Goal: Task Accomplishment & Management: Use online tool/utility

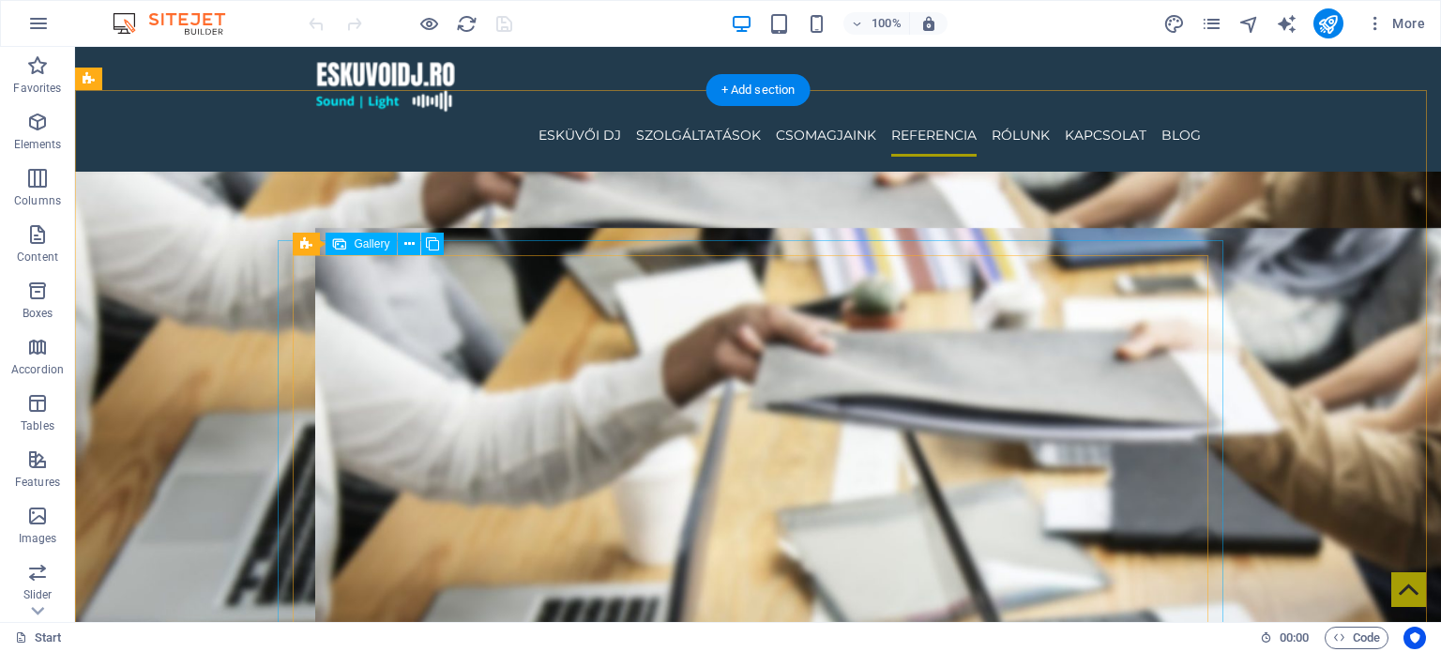
scroll to position [3146, 0]
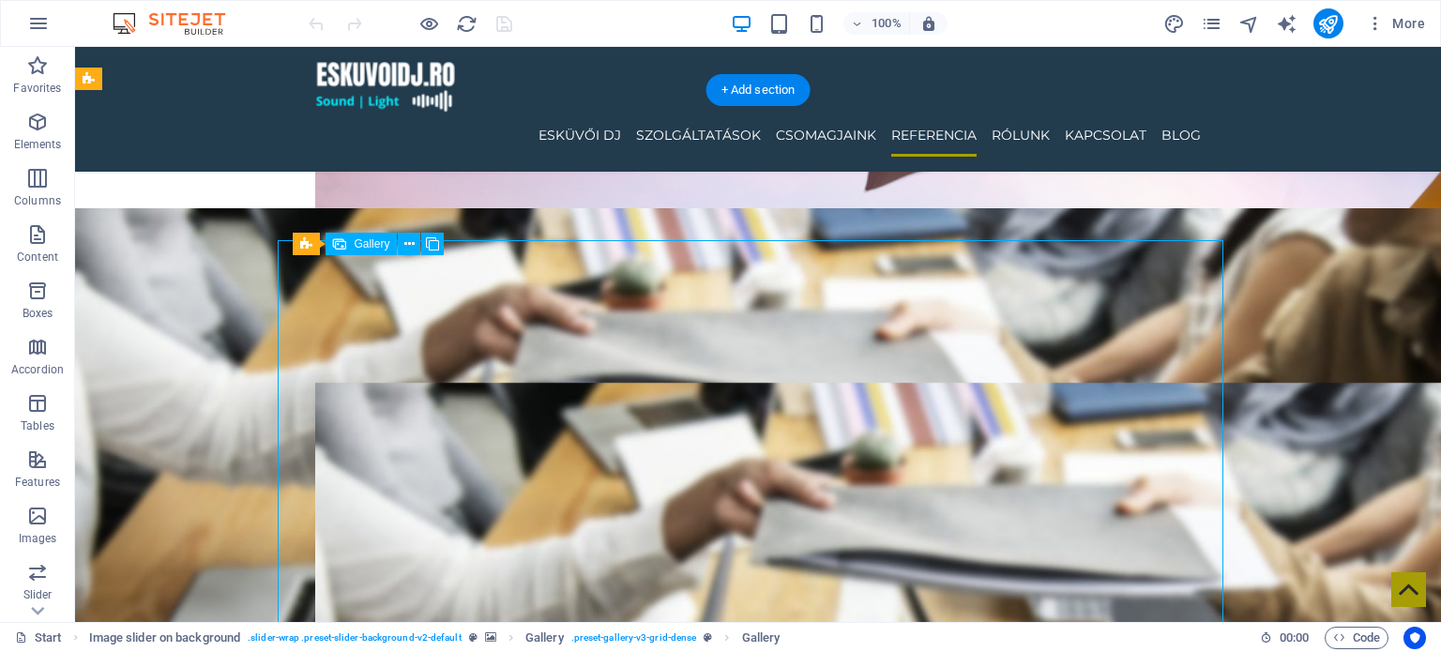
select select "4"
select select "px"
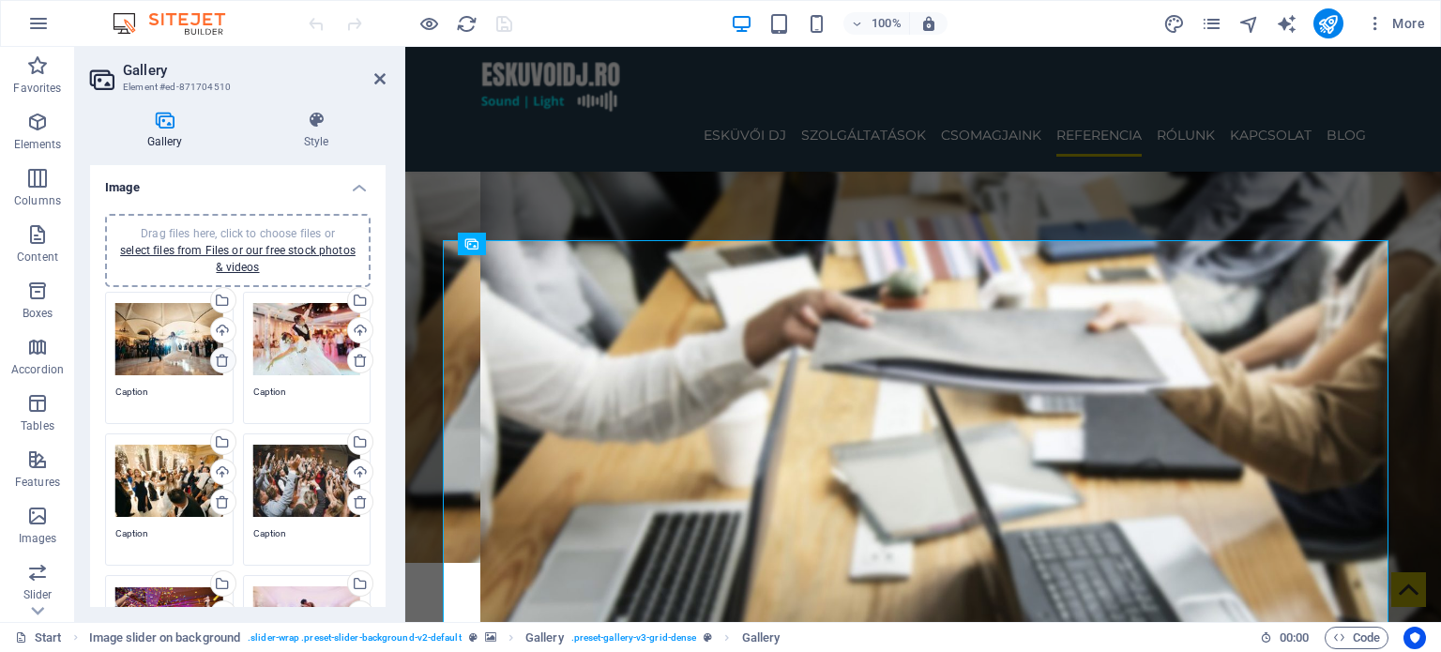
click at [225, 361] on icon at bounding box center [222, 360] width 15 height 15
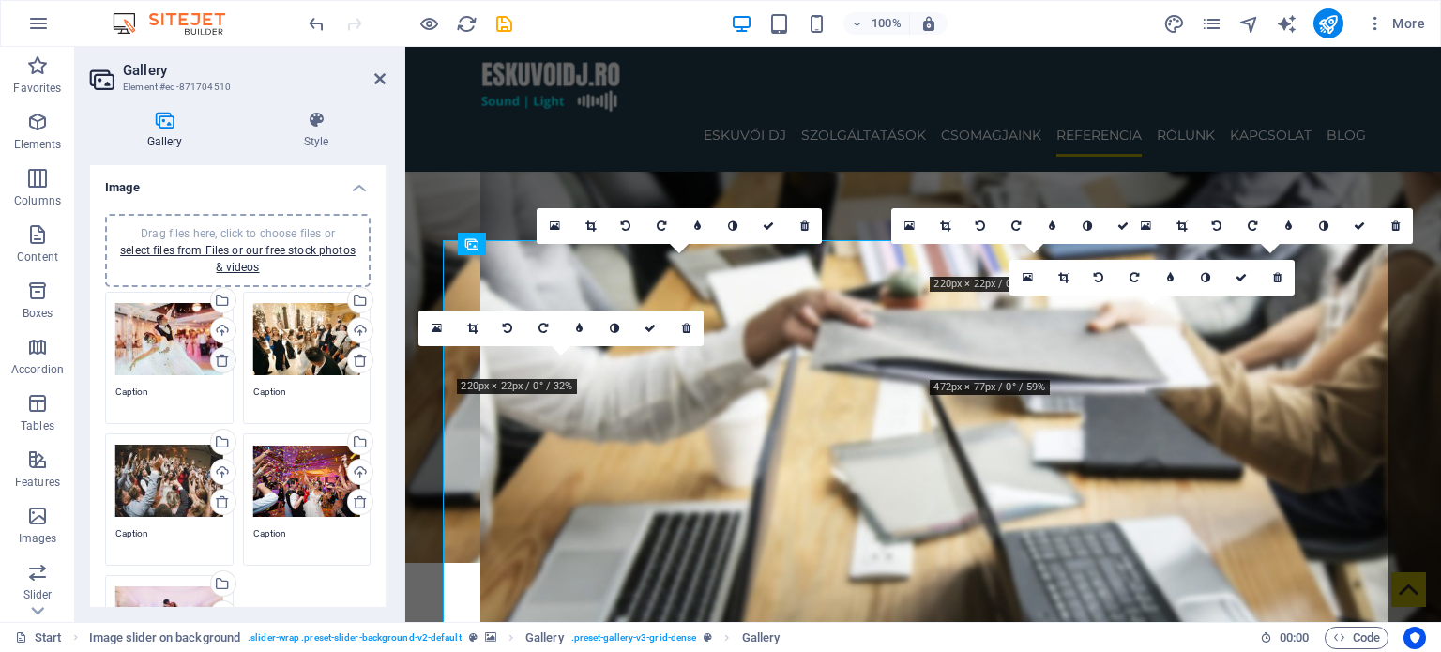
click at [225, 361] on icon at bounding box center [222, 360] width 15 height 15
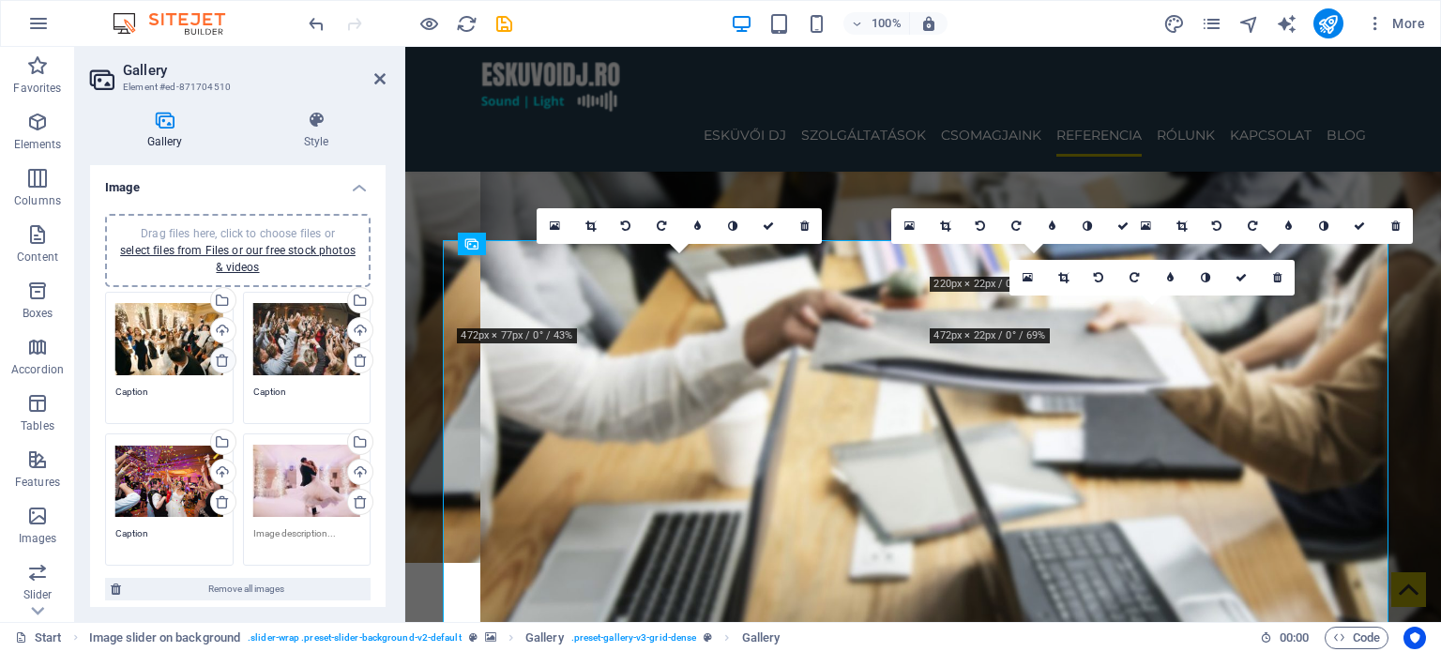
click at [225, 361] on icon at bounding box center [222, 360] width 15 height 15
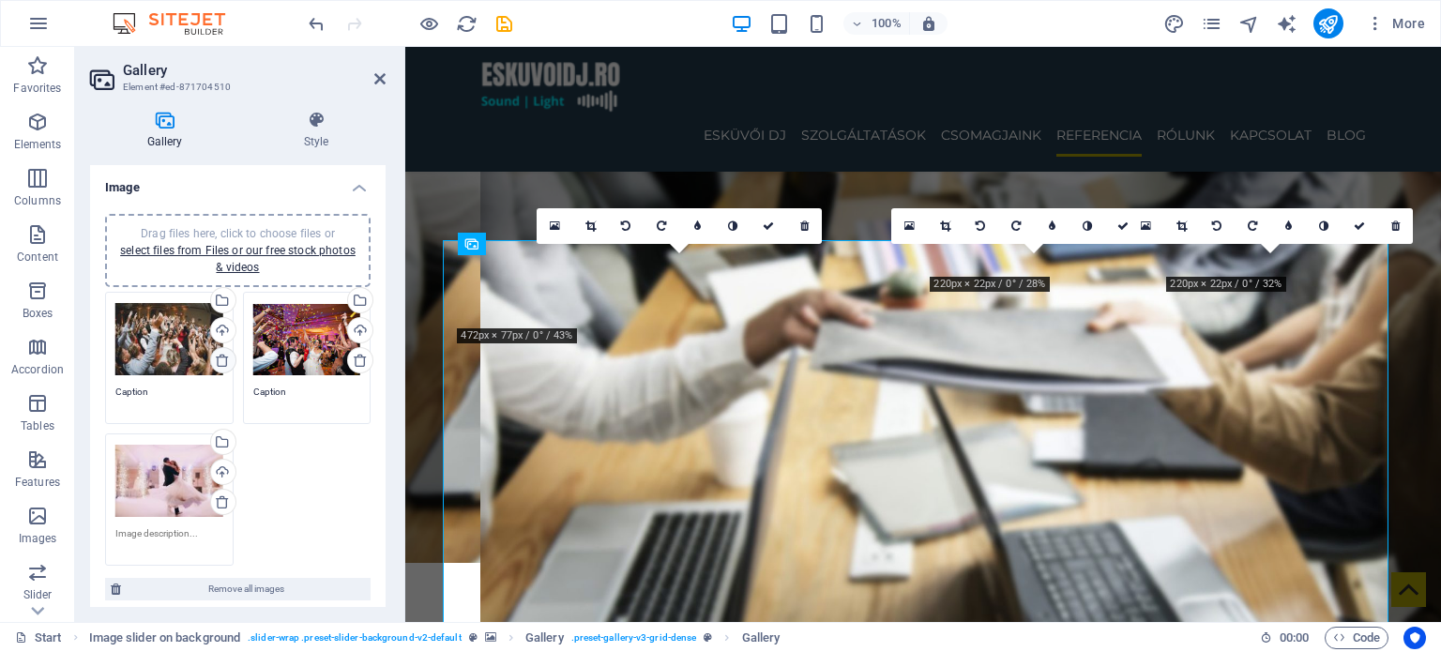
click at [225, 361] on icon at bounding box center [222, 360] width 15 height 15
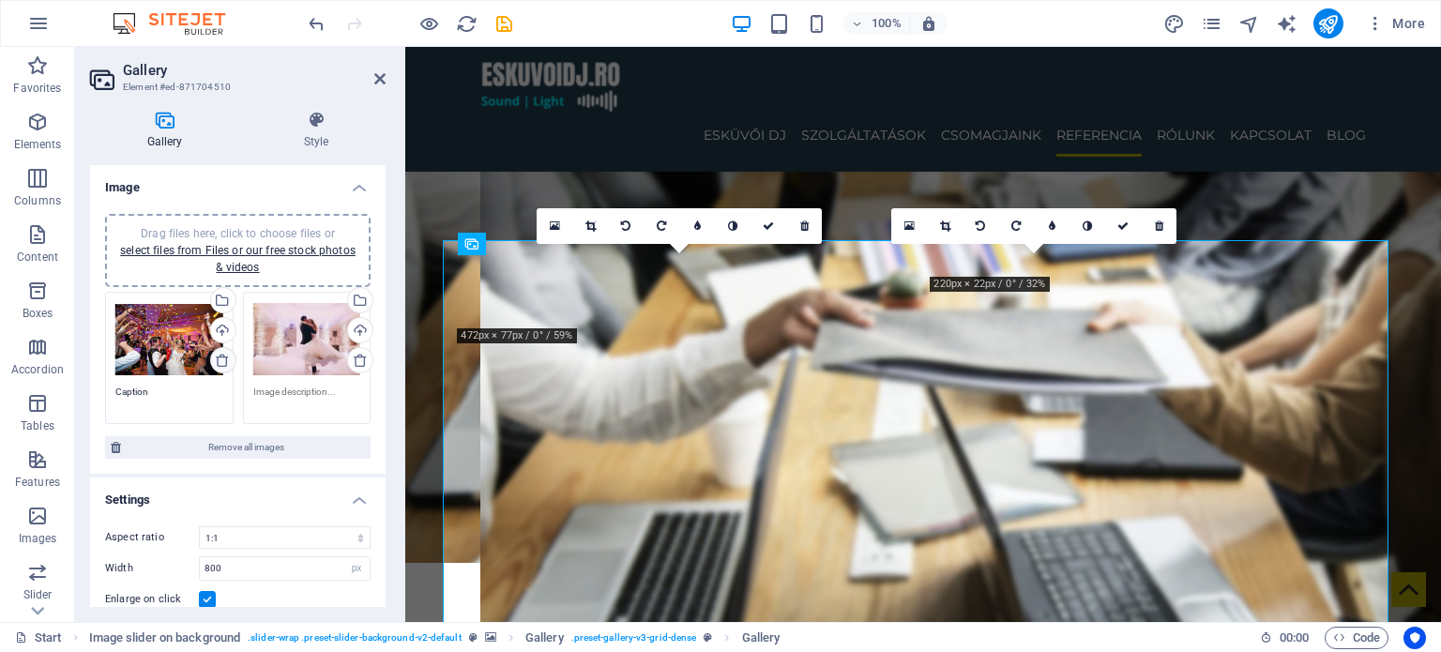
click at [225, 361] on icon at bounding box center [222, 360] width 15 height 15
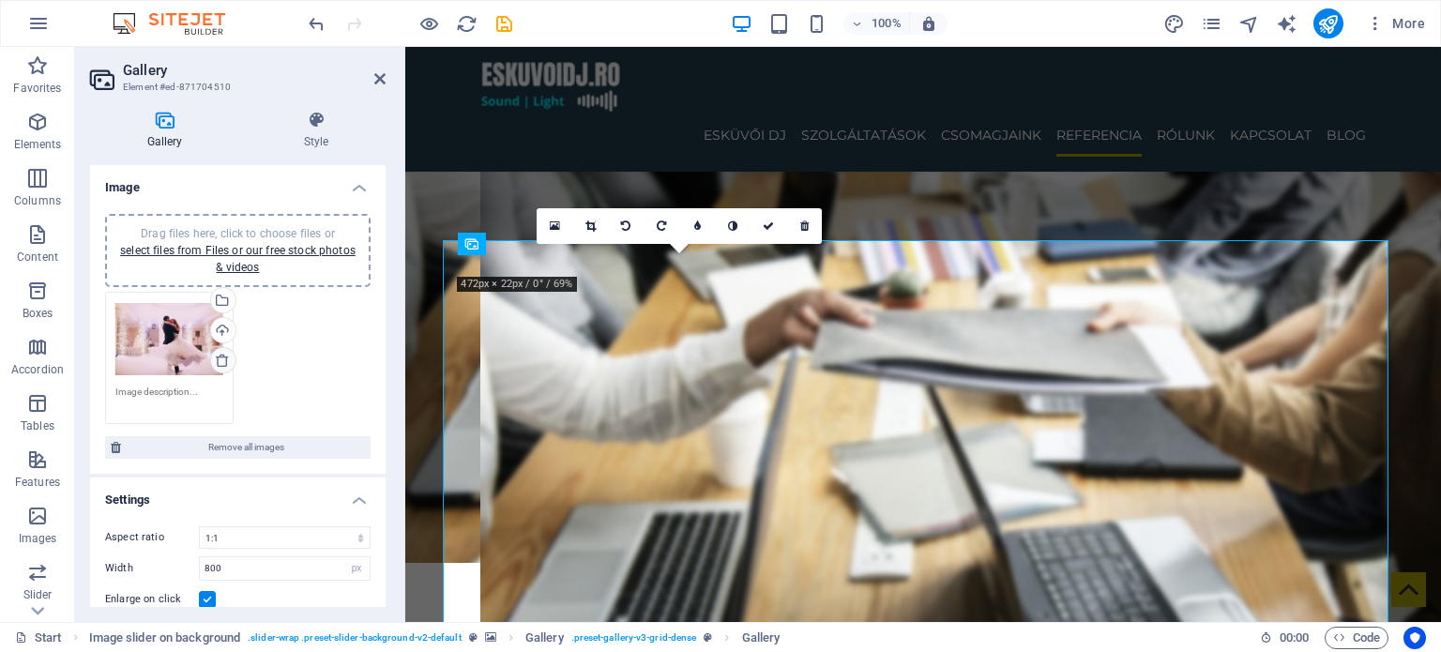
click at [225, 361] on icon at bounding box center [222, 360] width 15 height 15
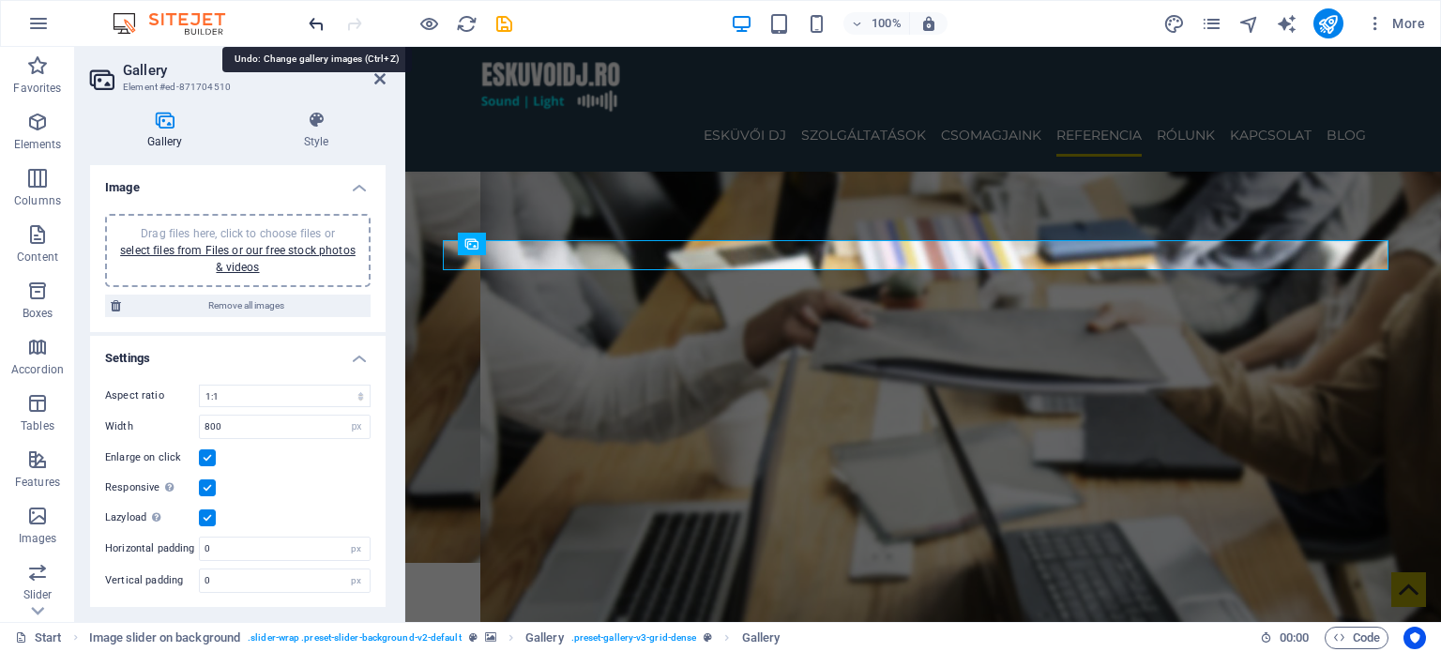
click at [312, 18] on icon "undo" at bounding box center [317, 24] width 22 height 22
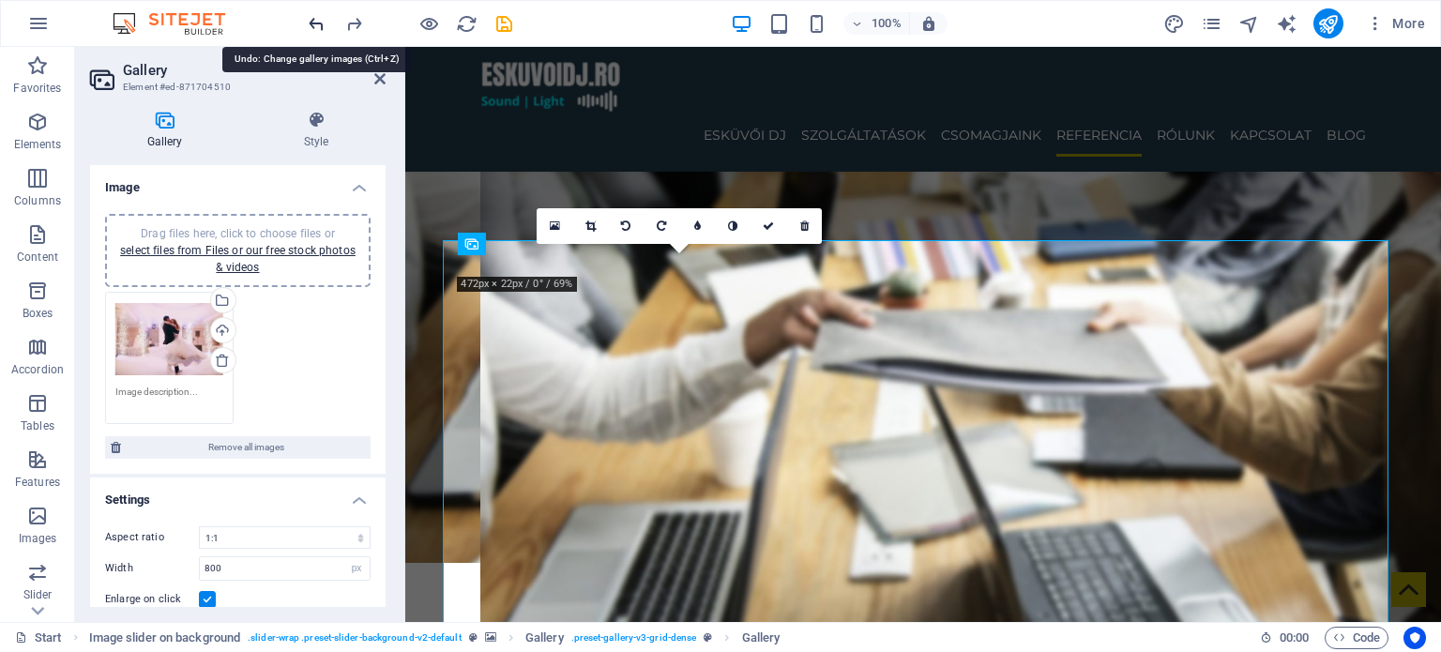
click at [312, 18] on icon "undo" at bounding box center [317, 24] width 22 height 22
type textarea "Caption"
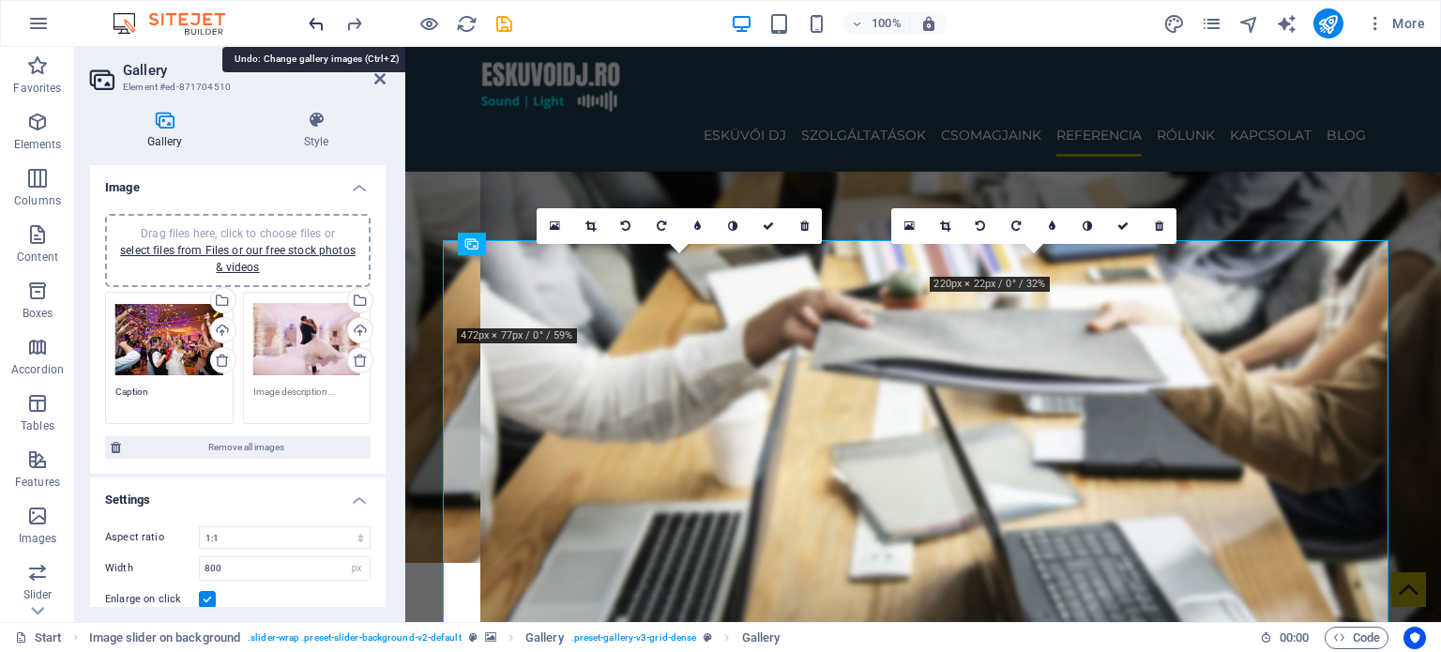
click at [312, 18] on icon "undo" at bounding box center [317, 24] width 22 height 22
type textarea "Caption"
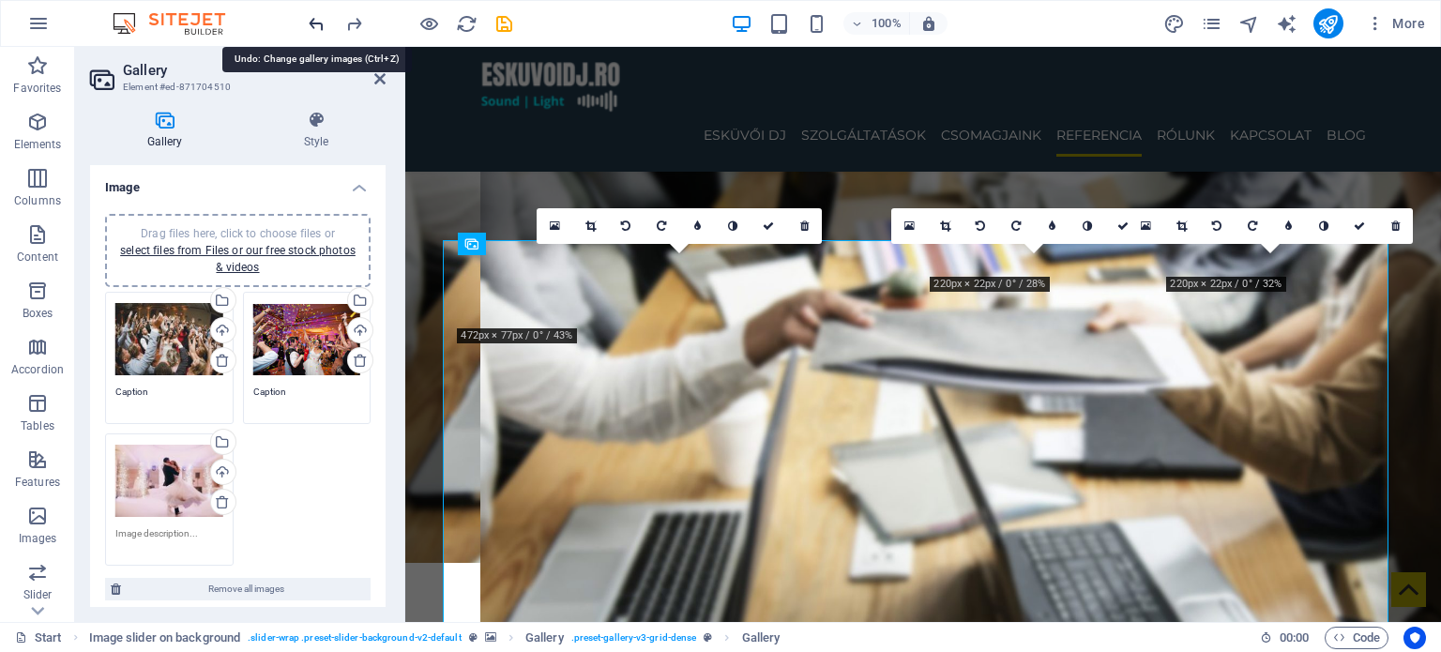
click at [312, 18] on icon "undo" at bounding box center [317, 24] width 22 height 22
type textarea "Caption"
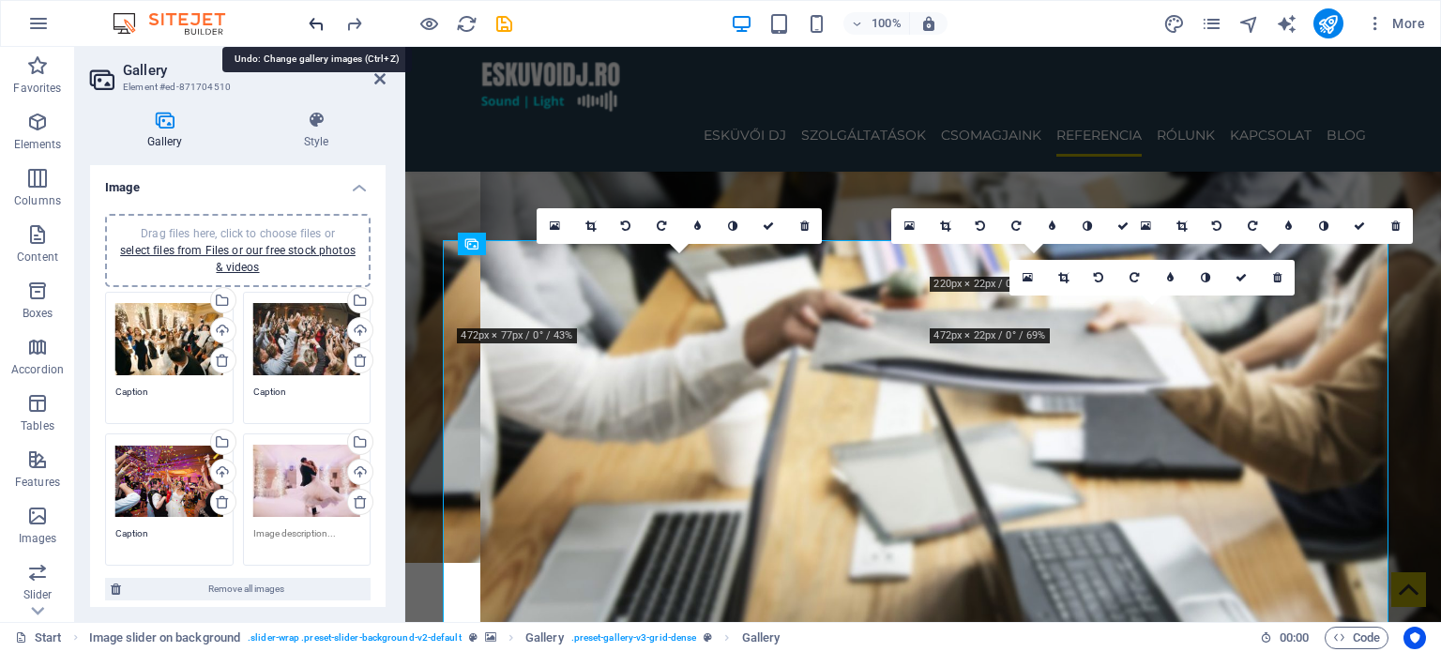
click at [312, 18] on icon "undo" at bounding box center [317, 24] width 22 height 22
type textarea "Caption"
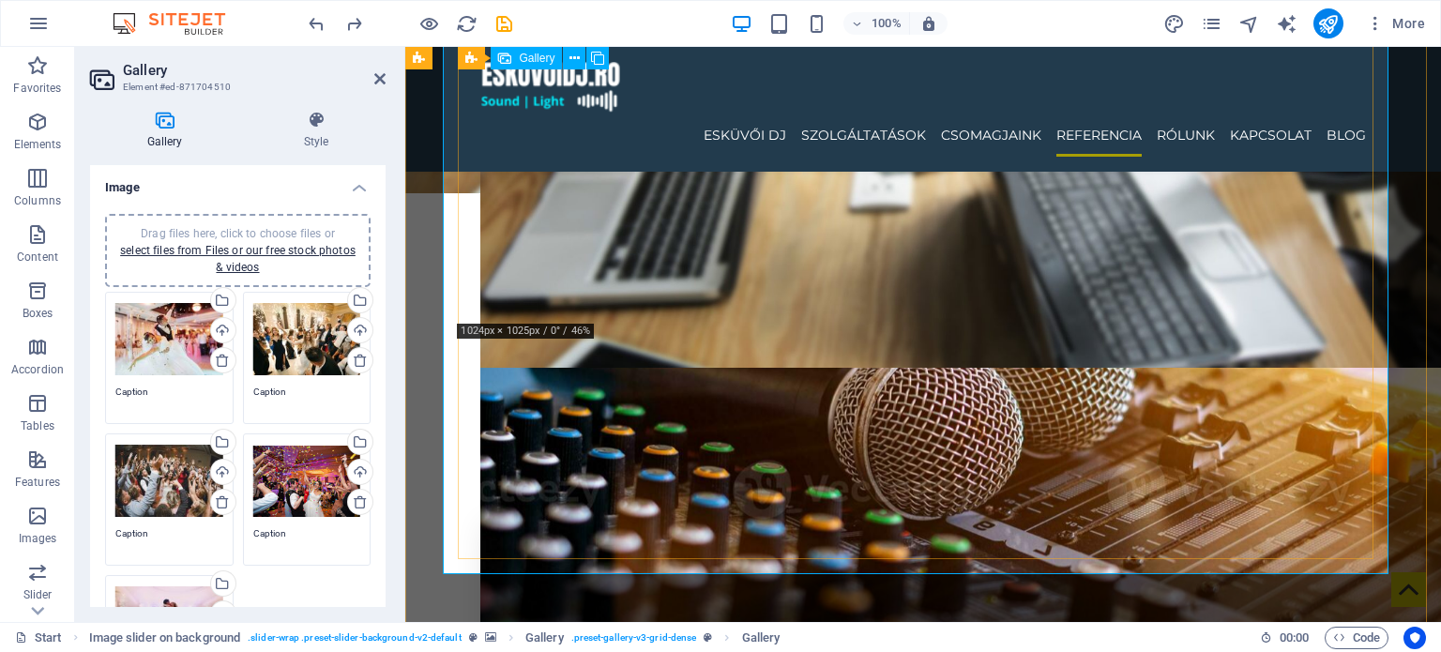
scroll to position [3521, 0]
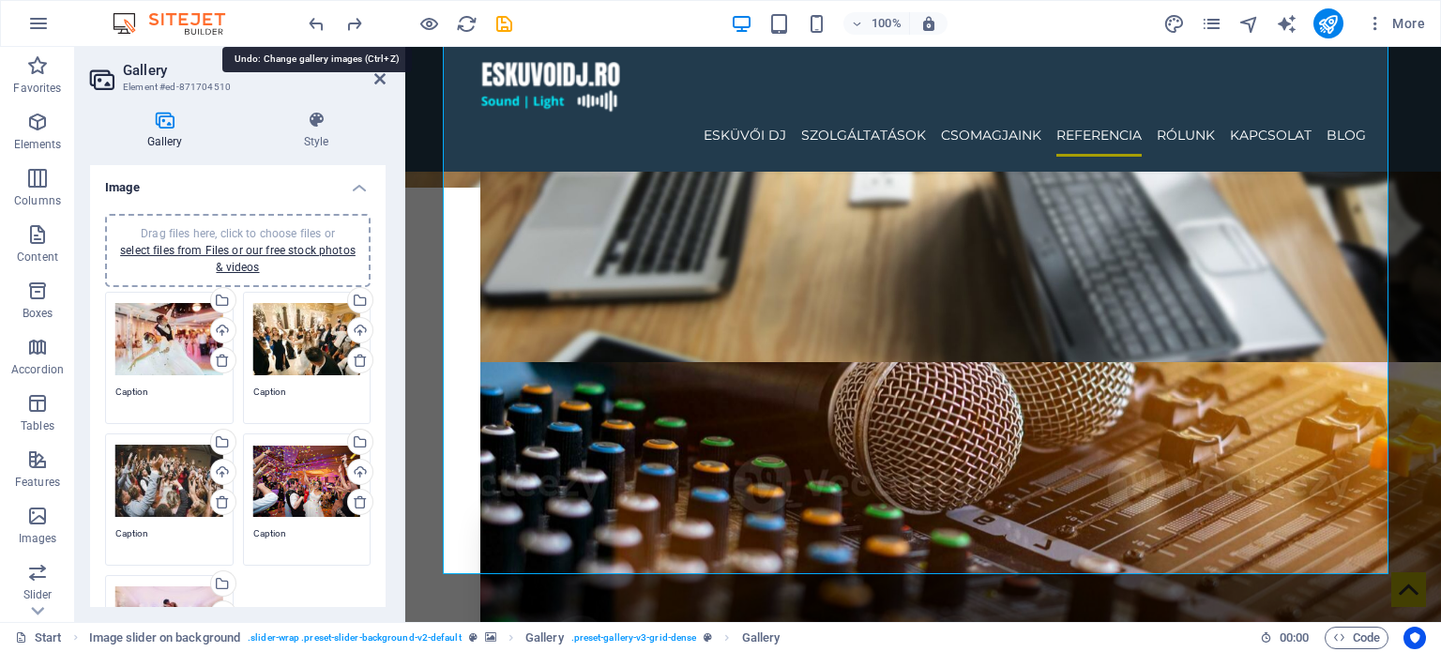
click at [0, 0] on div at bounding box center [0, 0] width 0 height 0
click at [318, 29] on icon "undo" at bounding box center [317, 24] width 22 height 22
type textarea "Caption"
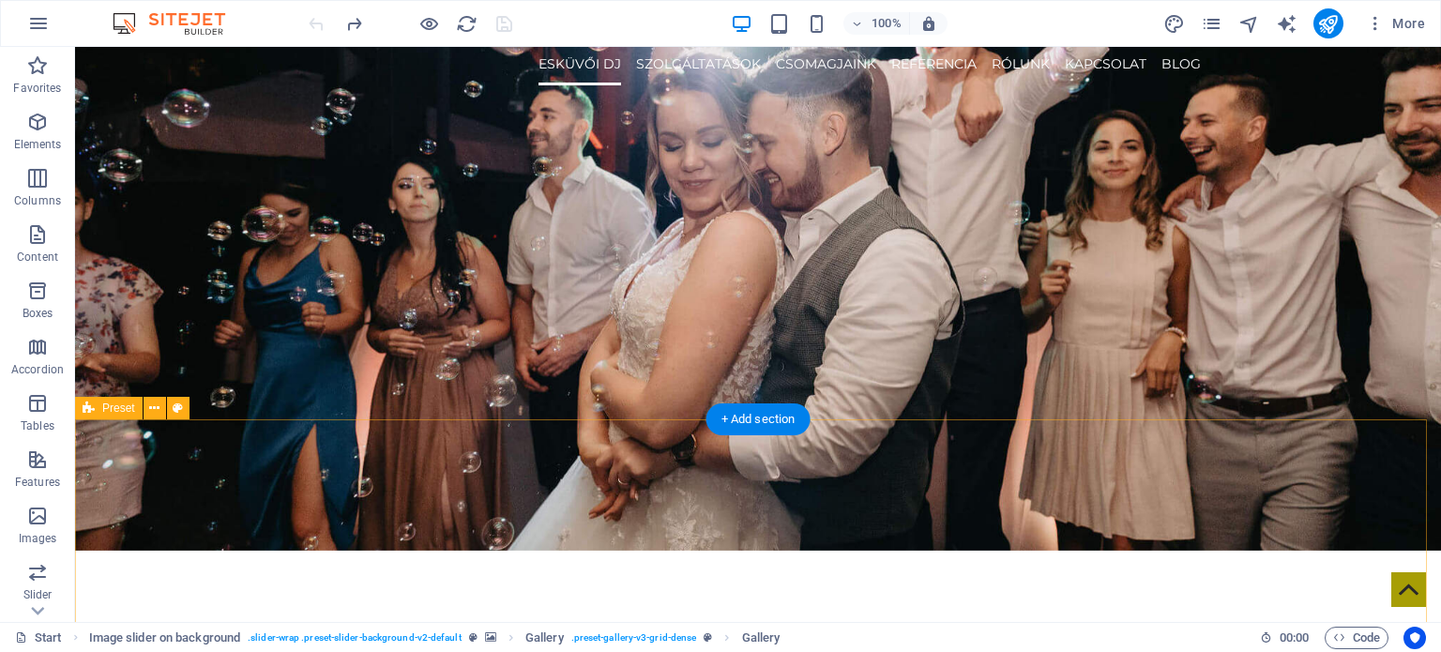
scroll to position [0, 0]
